Goal: Information Seeking & Learning: Find specific fact

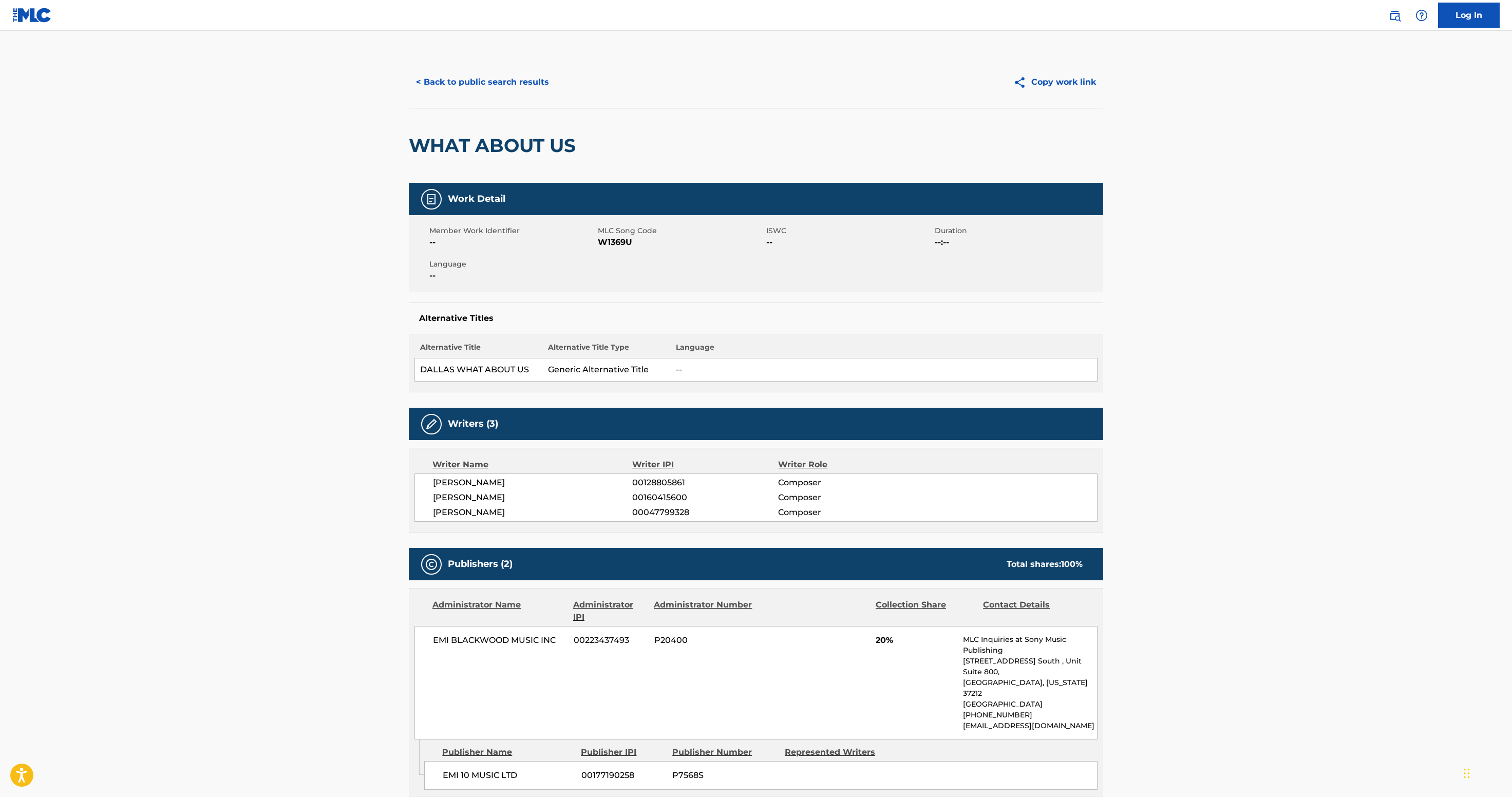
click at [409, 95] on button "< Back to public search results" at bounding box center [482, 82] width 147 height 26
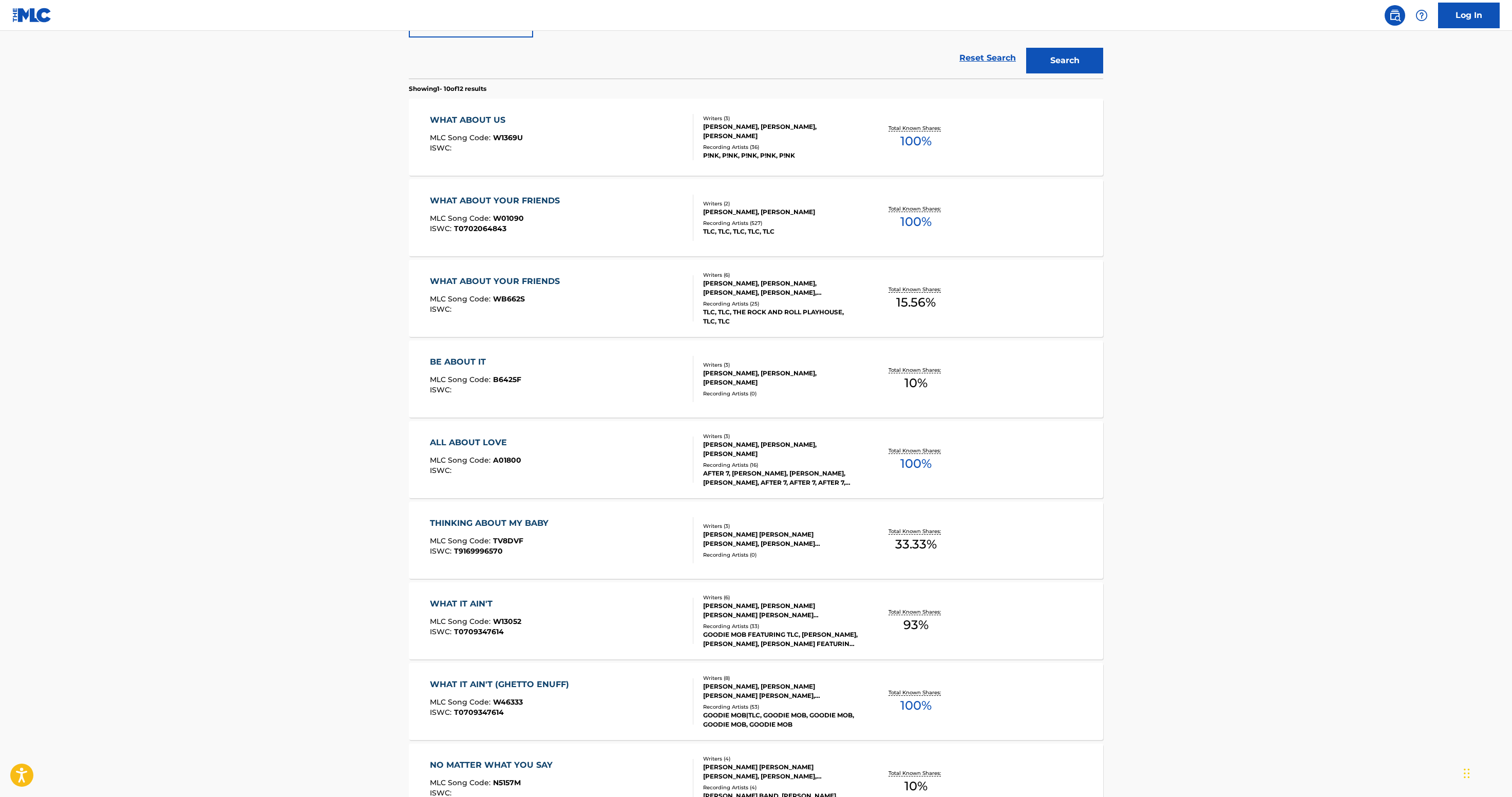
scroll to position [281, 0]
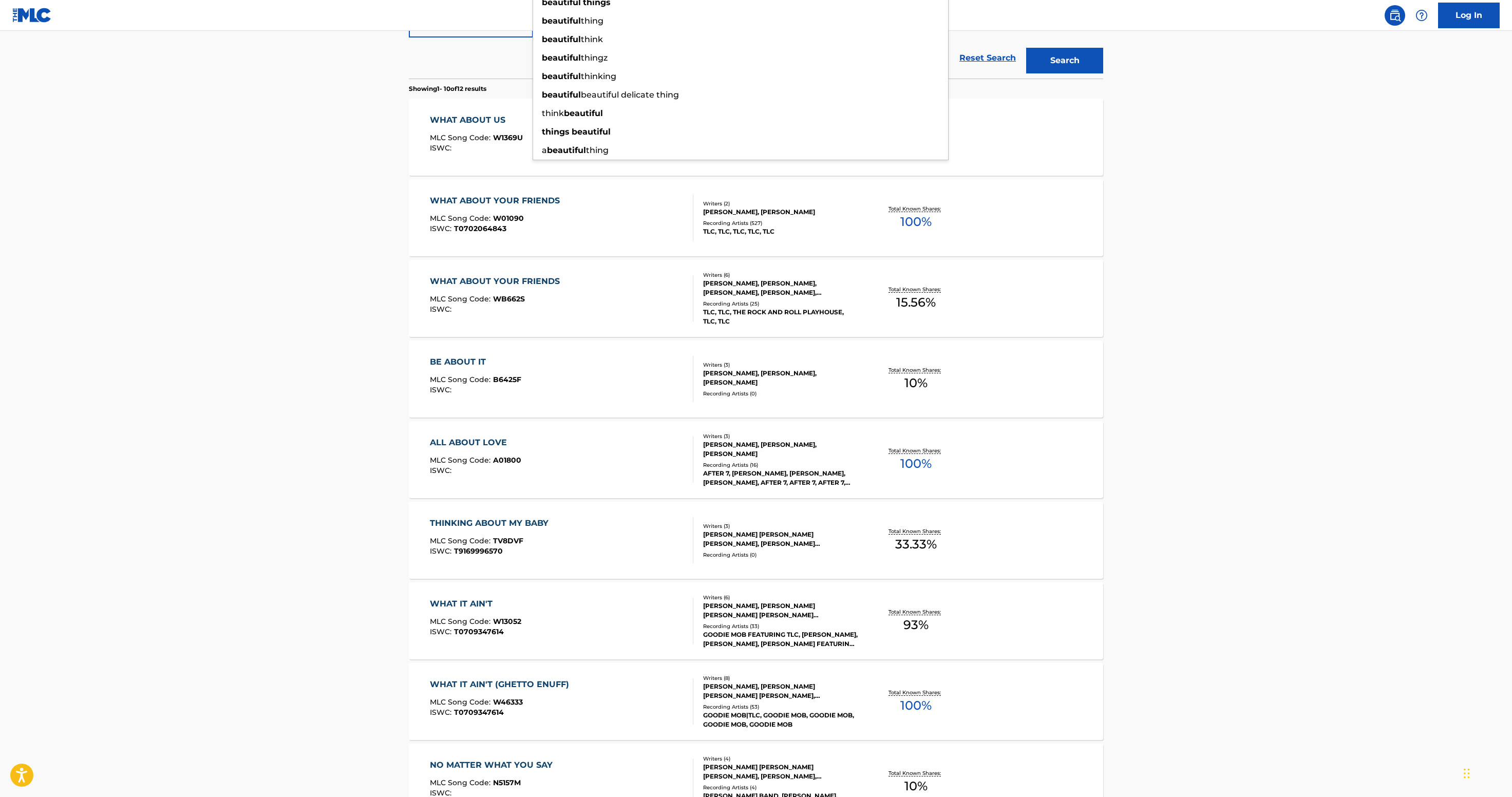
click at [1103, 73] on button "Search" at bounding box center [1064, 60] width 77 height 26
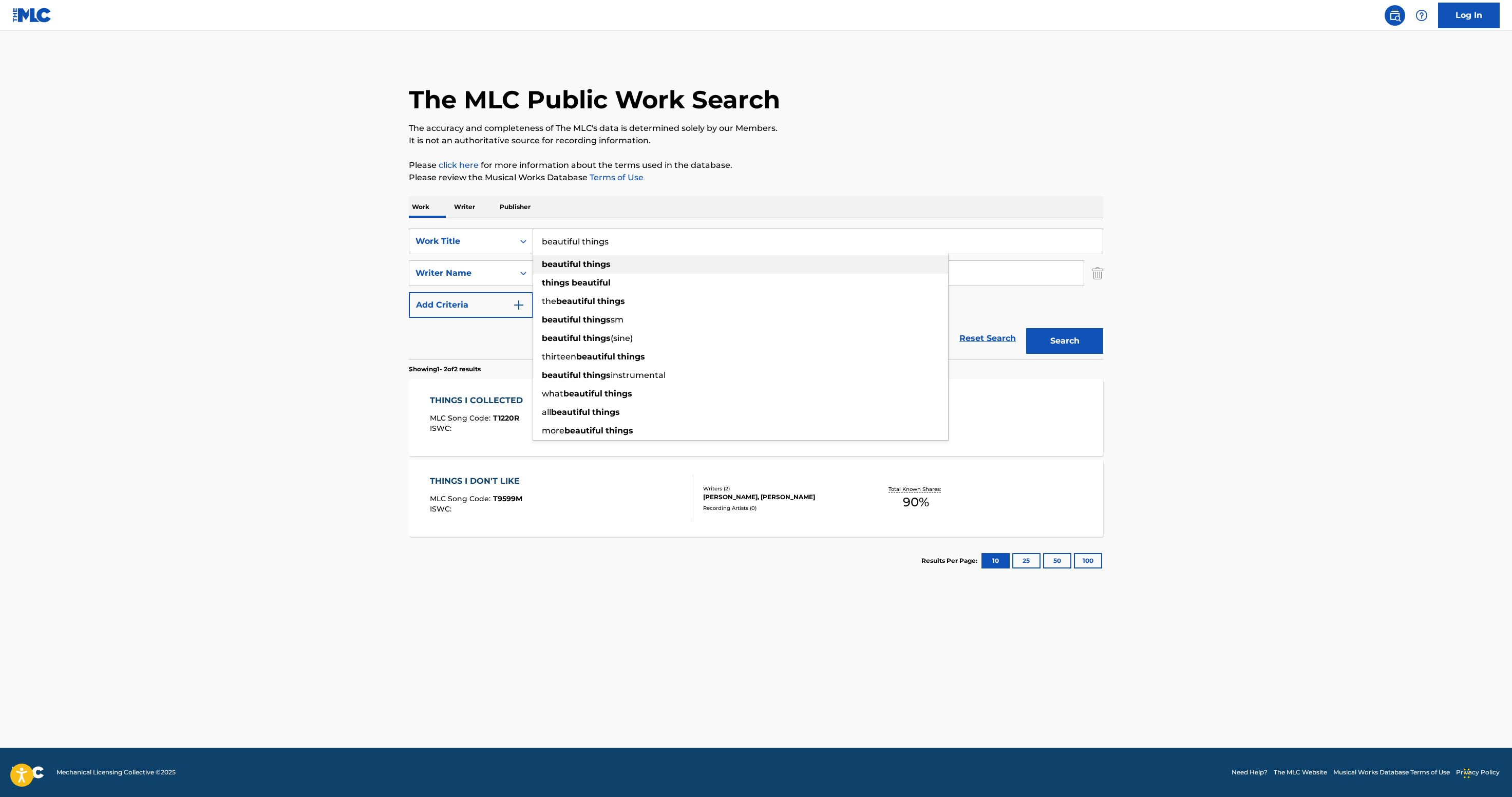
click at [572, 288] on strong "beautiful" at bounding box center [591, 282] width 39 height 10
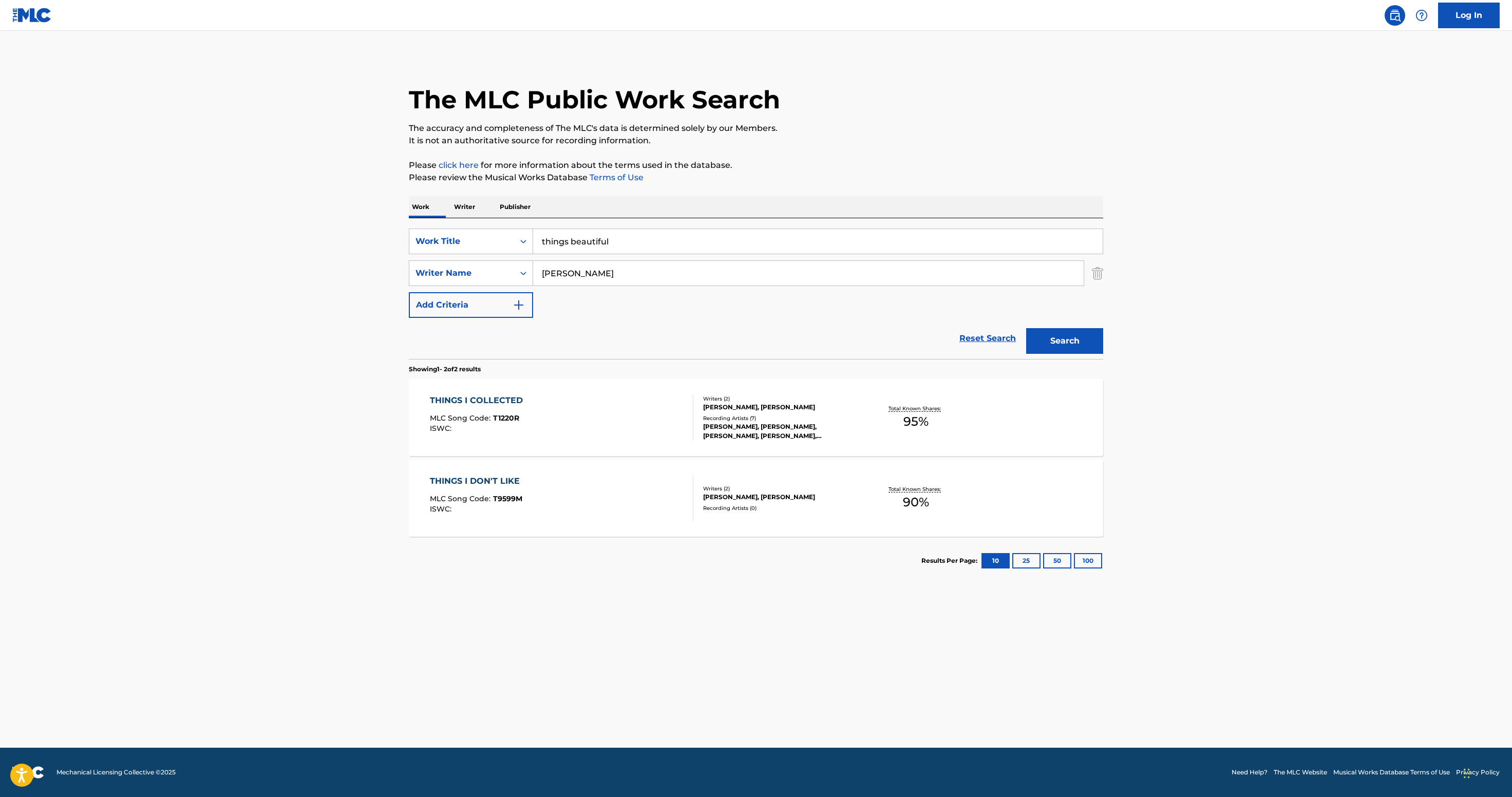
drag, startPoint x: 416, startPoint y: 425, endPoint x: 419, endPoint y: 366, distance: 59.1
click at [418, 318] on div "SearchWithCriteriadeaac628-fbdc-435c-a205-95ef789ee28e Work Title things beauti…" at bounding box center [755, 273] width 694 height 89
click at [533, 254] on input "things beautiful" at bounding box center [818, 241] width 569 height 25
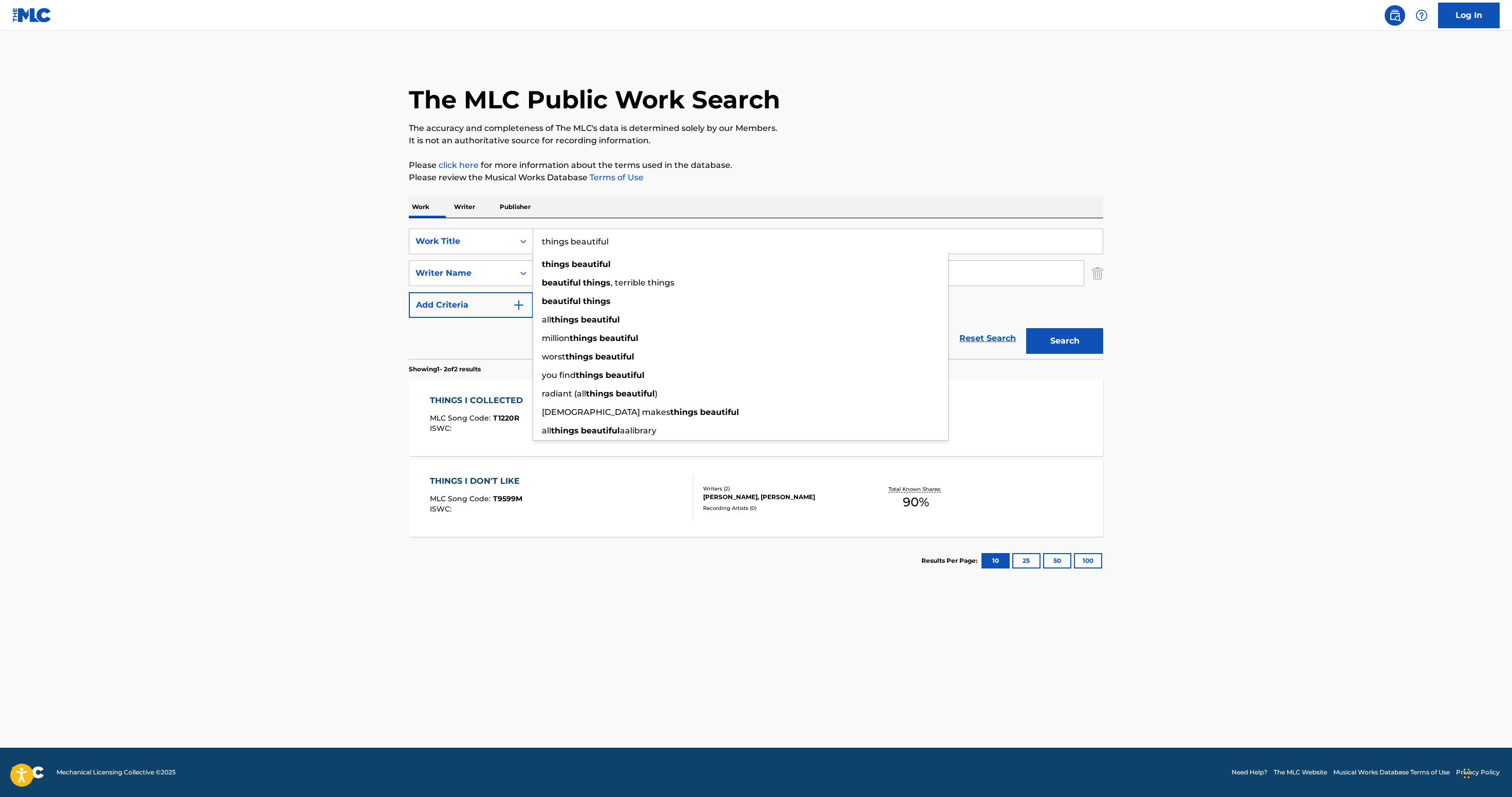
click at [533, 254] on input "things beautiful" at bounding box center [818, 241] width 569 height 25
click at [533, 254] on input "beautiful" at bounding box center [818, 241] width 569 height 25
paste input "things"
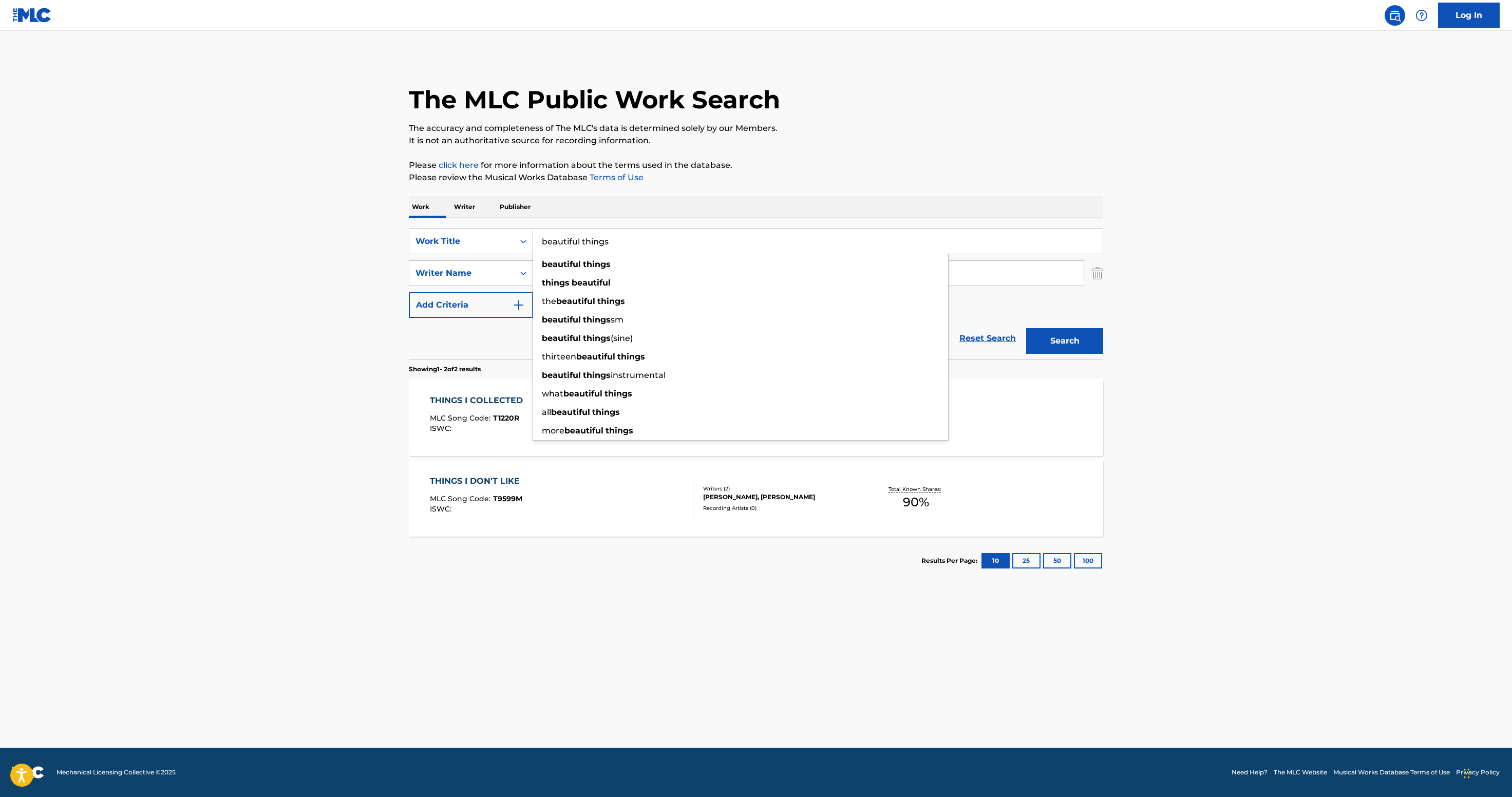
type input "beautiful things"
click at [583, 269] on strong "things" at bounding box center [596, 264] width 28 height 10
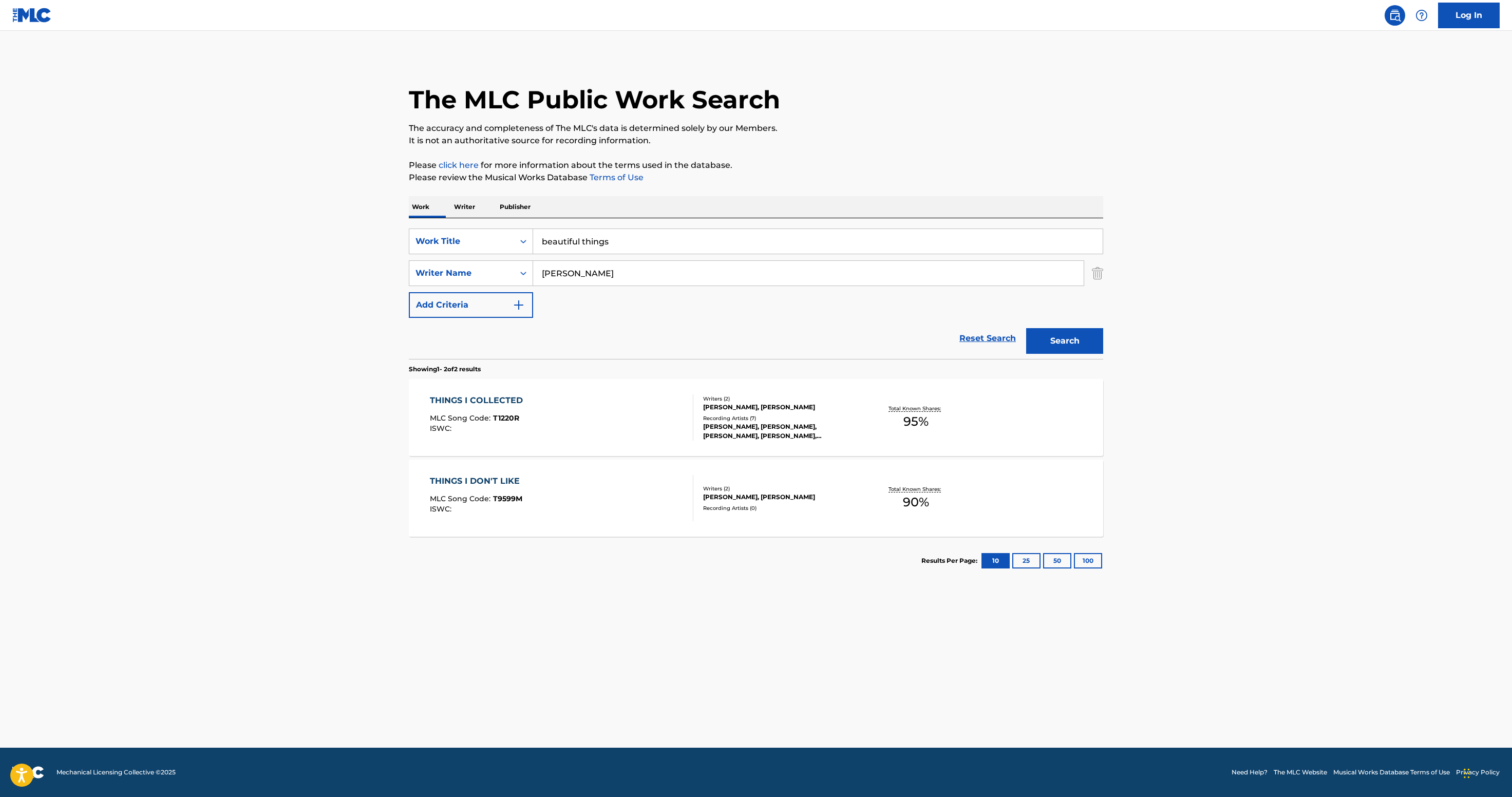
click at [533, 285] on input "[PERSON_NAME]" at bounding box center [808, 273] width 551 height 25
type input "[PERSON_NAME]"
click at [1103, 354] on button "Search" at bounding box center [1064, 341] width 77 height 26
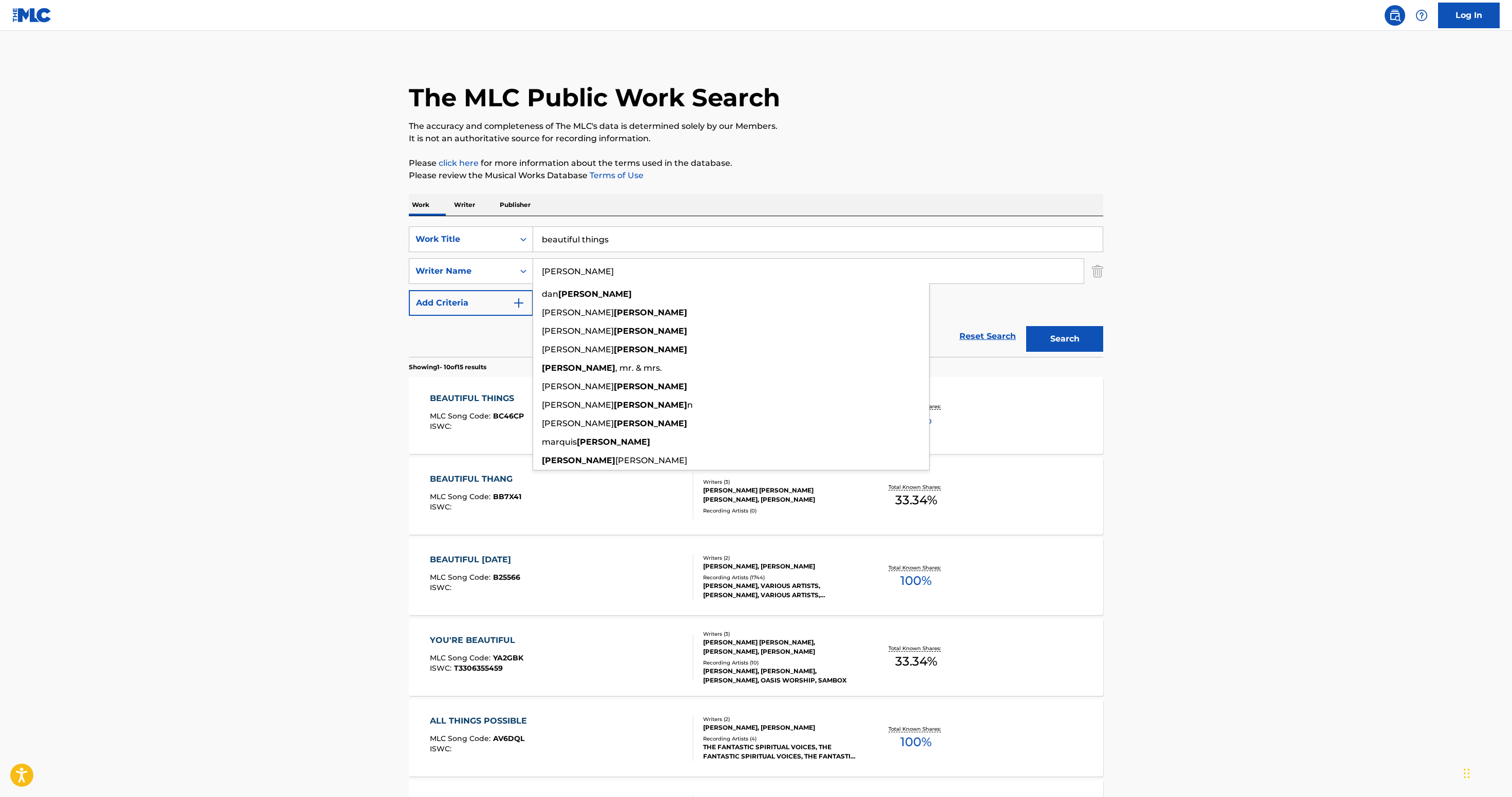
click at [1095, 316] on div "SearchWithCriteriadeaac628-fbdc-435c-a205-95ef789ee28e Work Title beautiful thi…" at bounding box center [755, 271] width 694 height 89
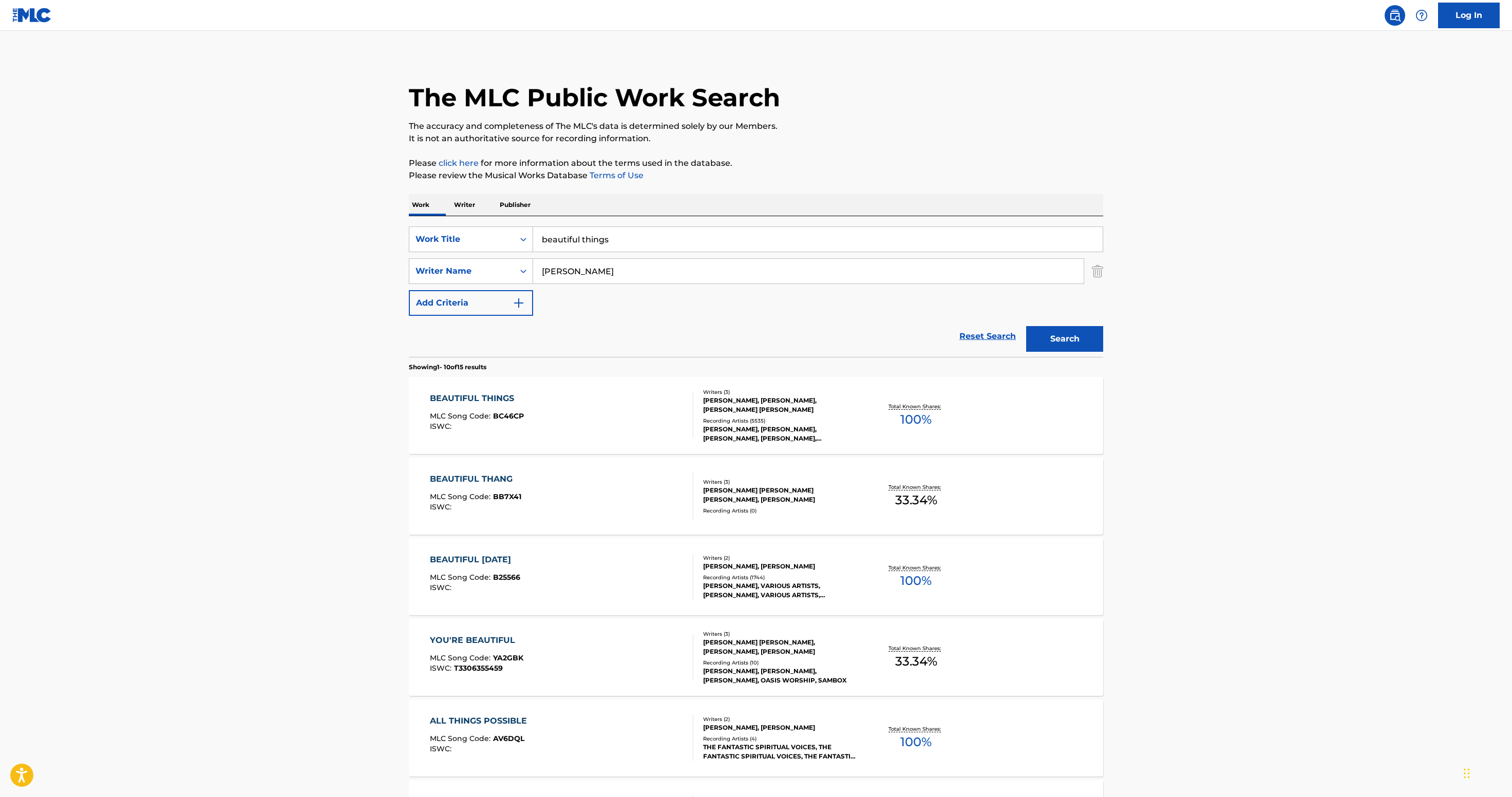
click at [788, 443] on div "[PERSON_NAME], [PERSON_NAME], [PERSON_NAME], [PERSON_NAME], [PERSON_NAME]" at bounding box center [781, 434] width 155 height 19
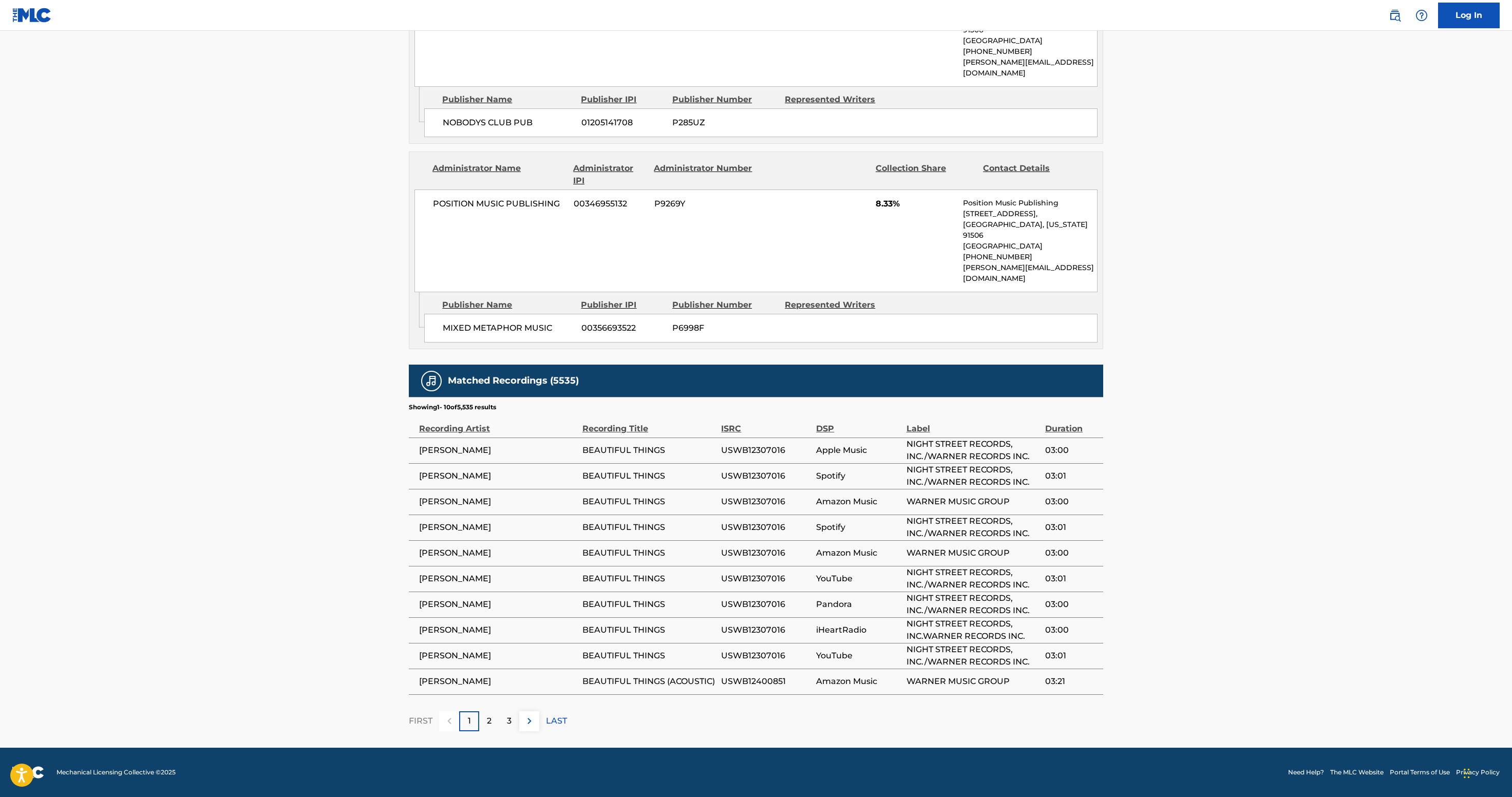
scroll to position [1805, 0]
